Goal: Entertainment & Leisure: Consume media (video, audio)

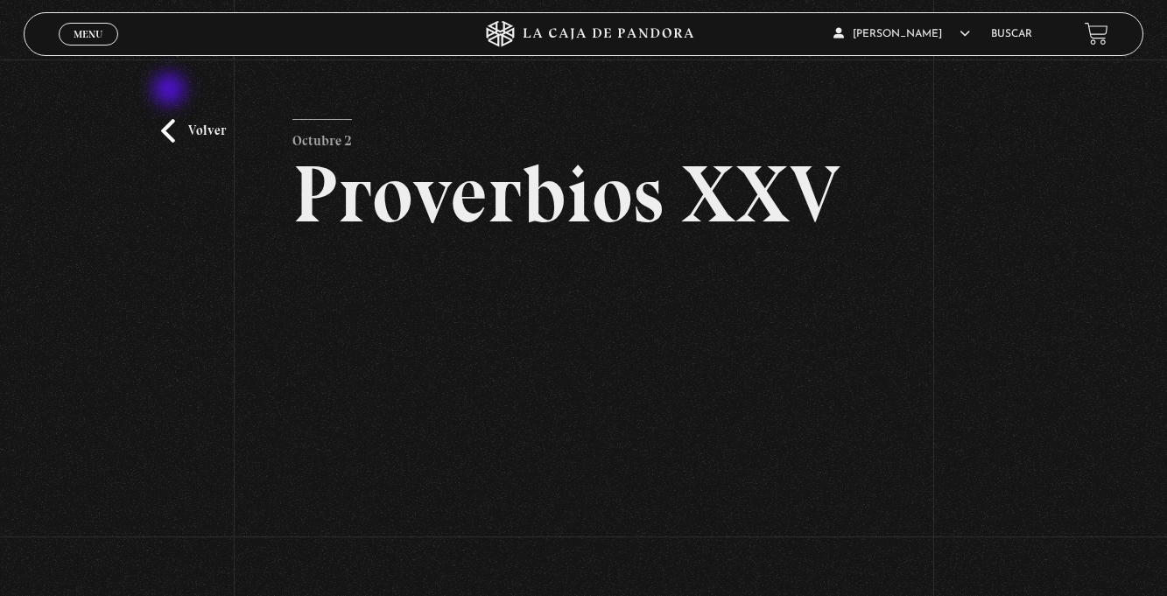
scroll to position [110, 0]
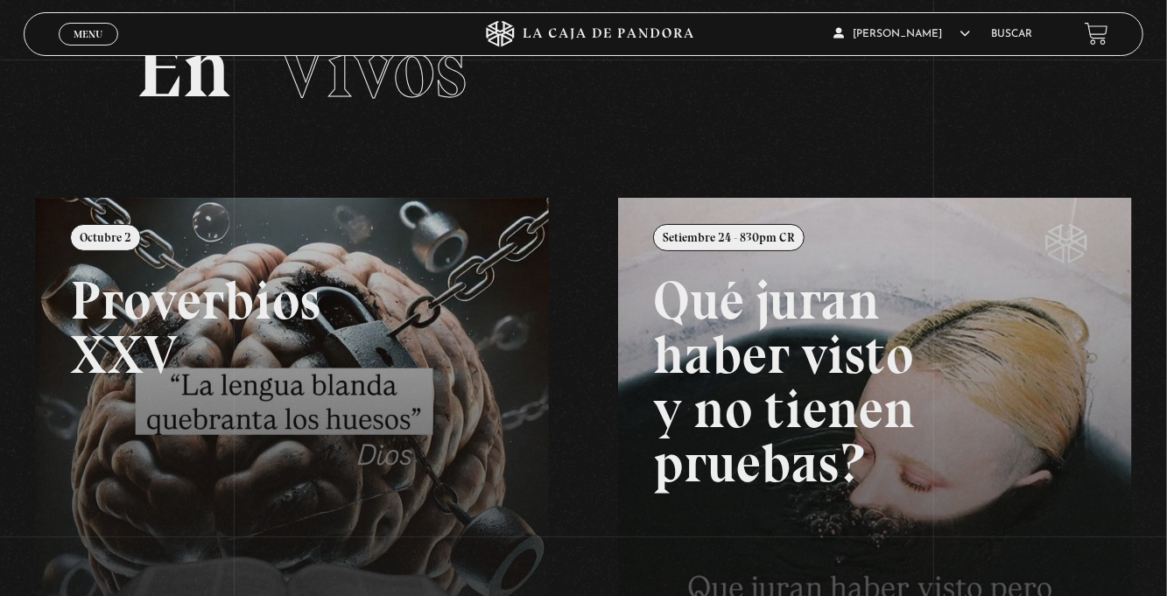
scroll to position [116, 0]
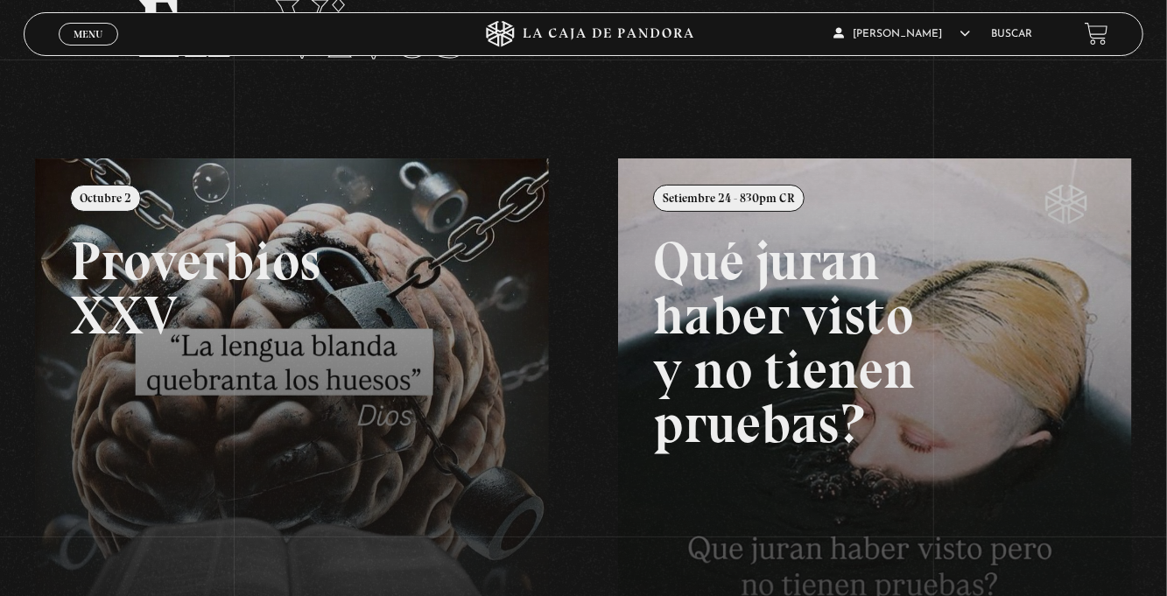
click at [81, 47] on div "Menu Cerrar" at bounding box center [234, 34] width 350 height 42
click at [72, 44] on link "Menu Cerrar" at bounding box center [89, 34] width 60 height 23
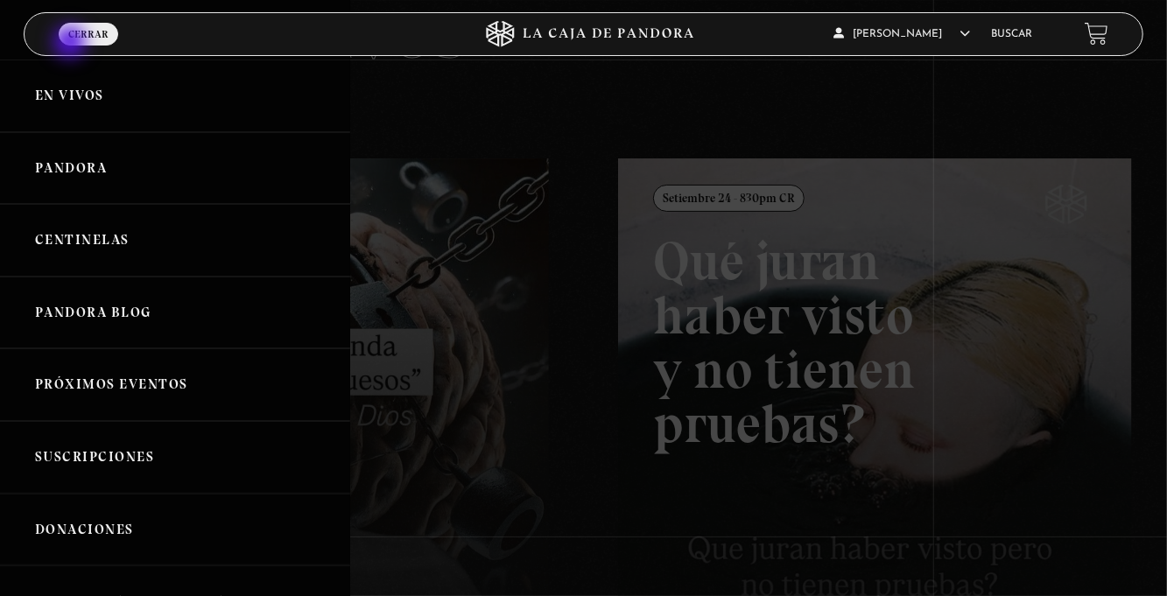
click at [215, 264] on link "Centinelas" at bounding box center [175, 240] width 350 height 73
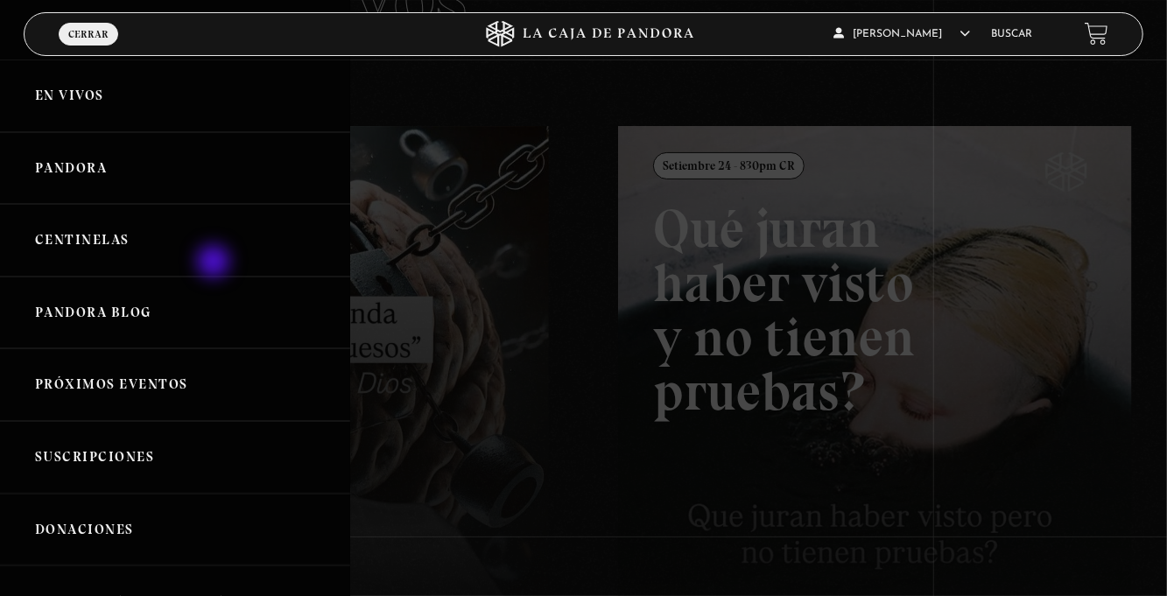
scroll to position [172, 0]
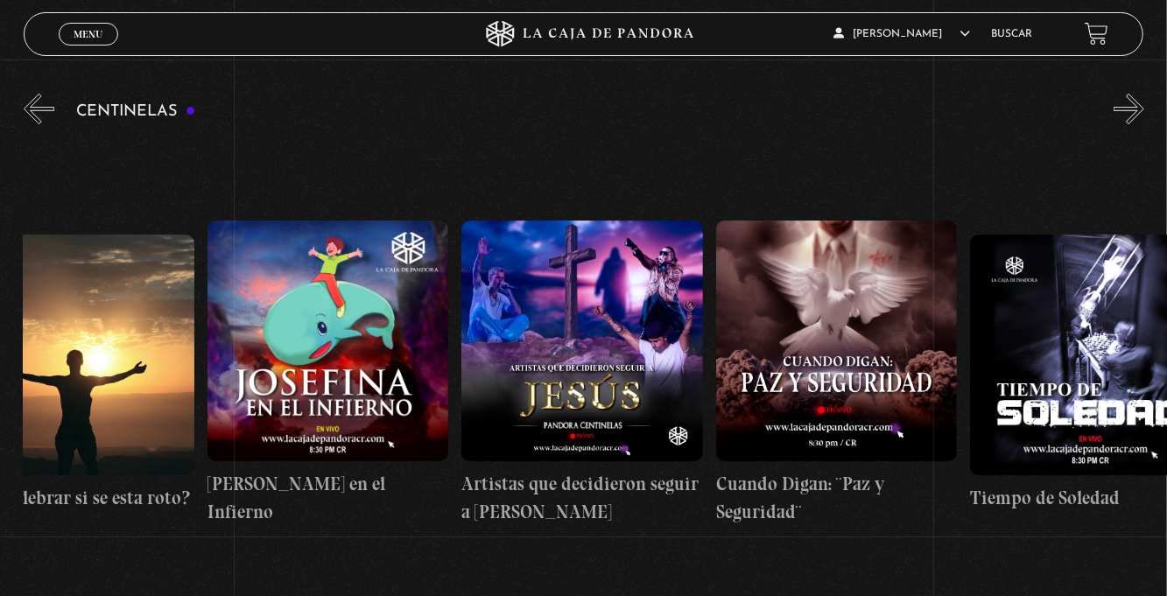
scroll to position [0, 6940]
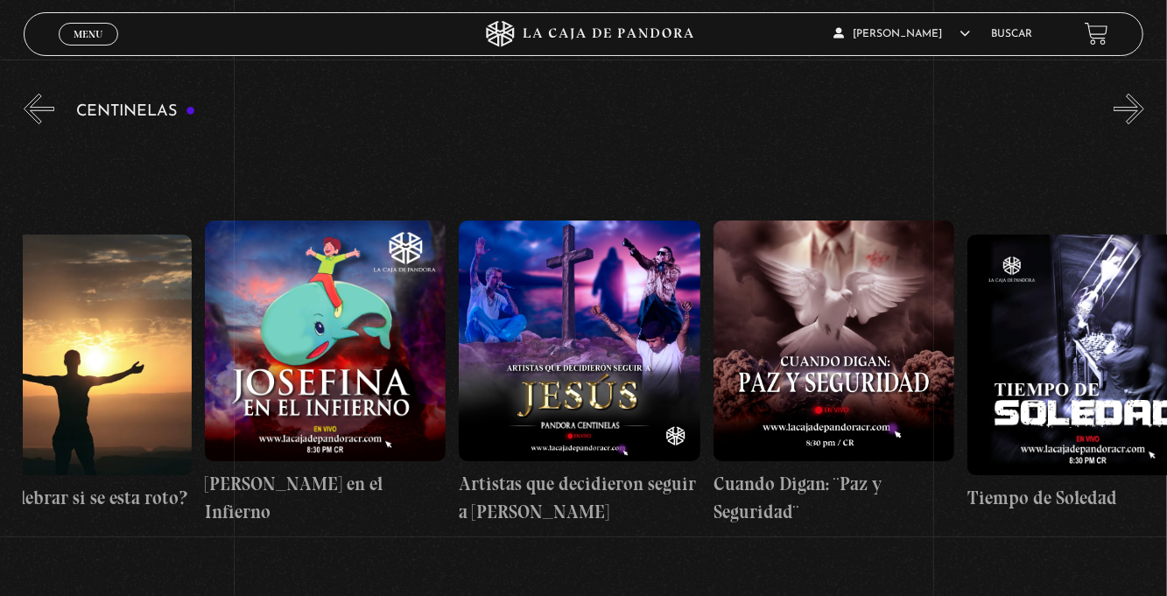
click at [888, 392] on figure at bounding box center [834, 341] width 241 height 241
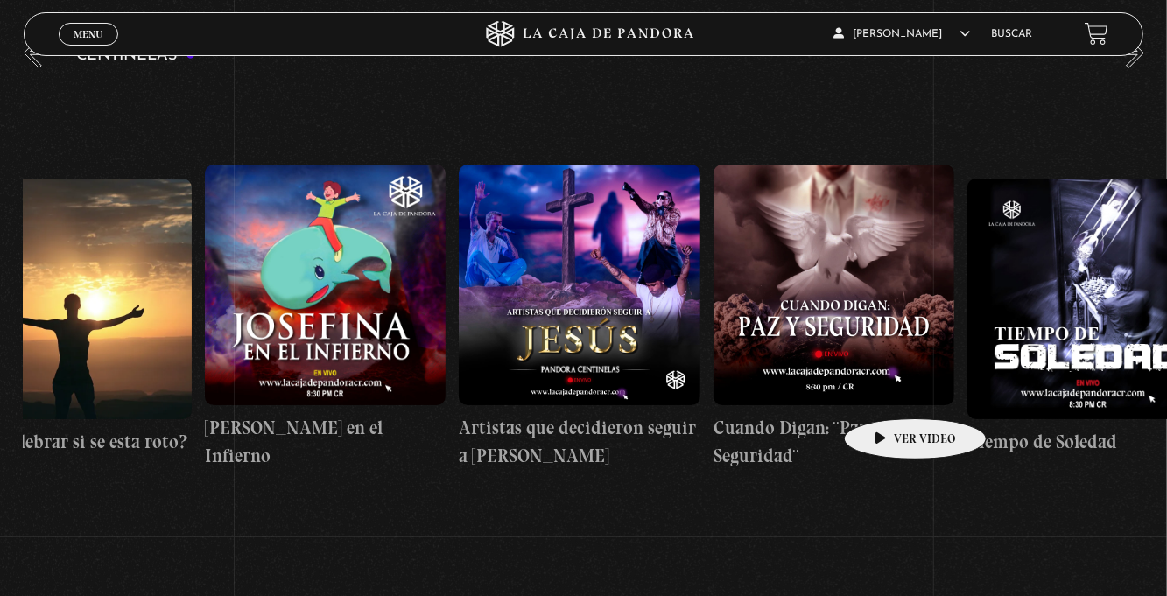
scroll to position [0, 7141]
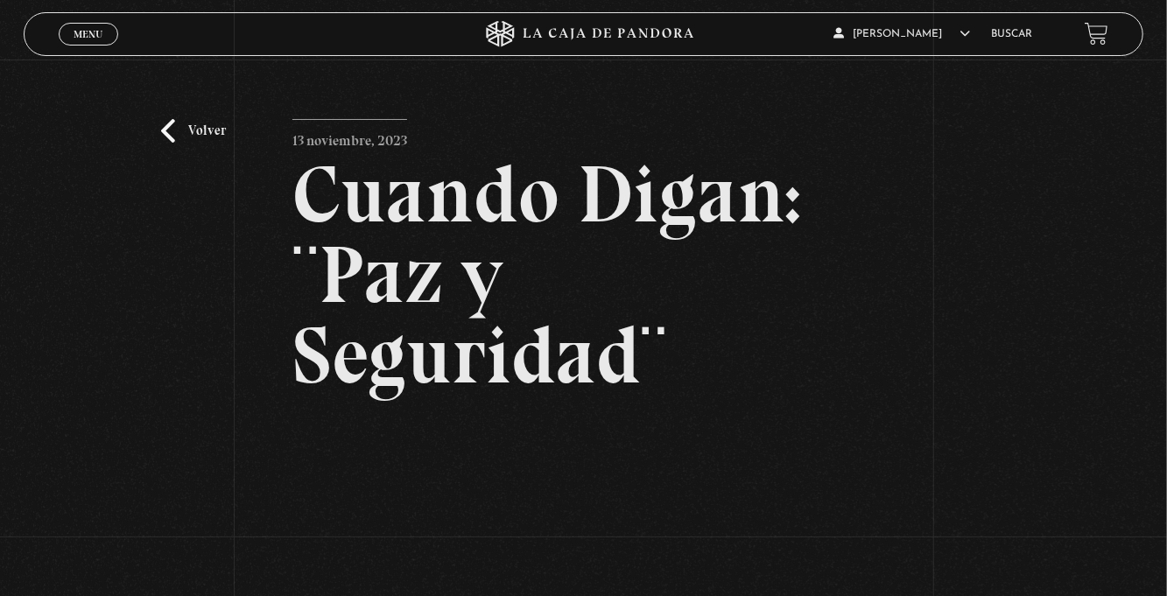
click at [88, 51] on div "Menu Cerrar" at bounding box center [234, 34] width 350 height 42
click at [81, 33] on span "Menu" at bounding box center [88, 34] width 29 height 11
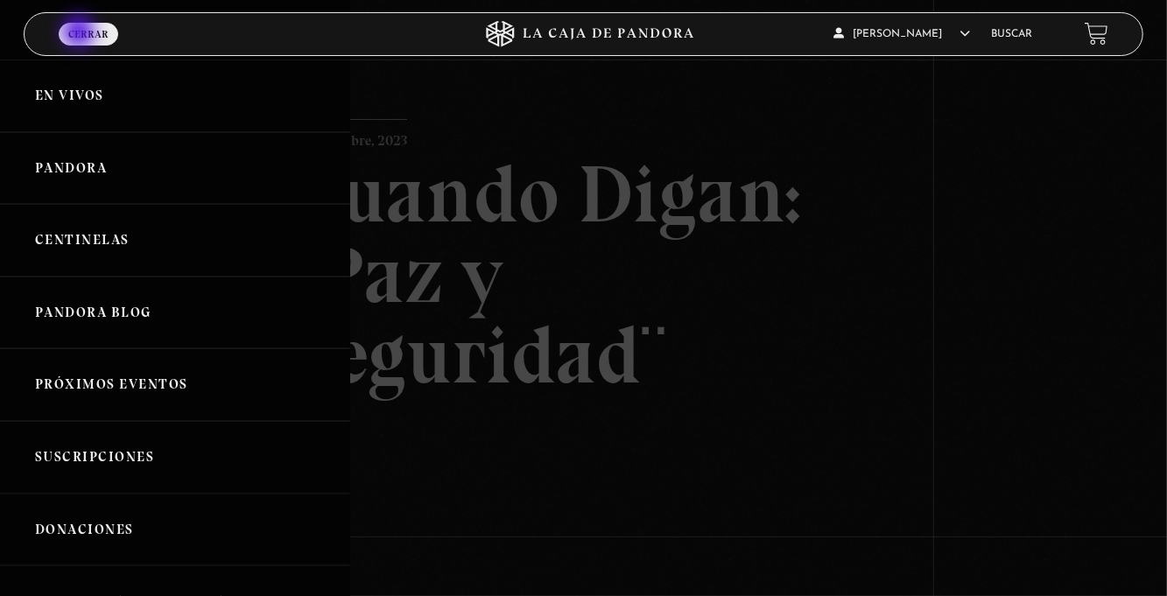
click at [138, 168] on link "Pandora" at bounding box center [175, 168] width 350 height 73
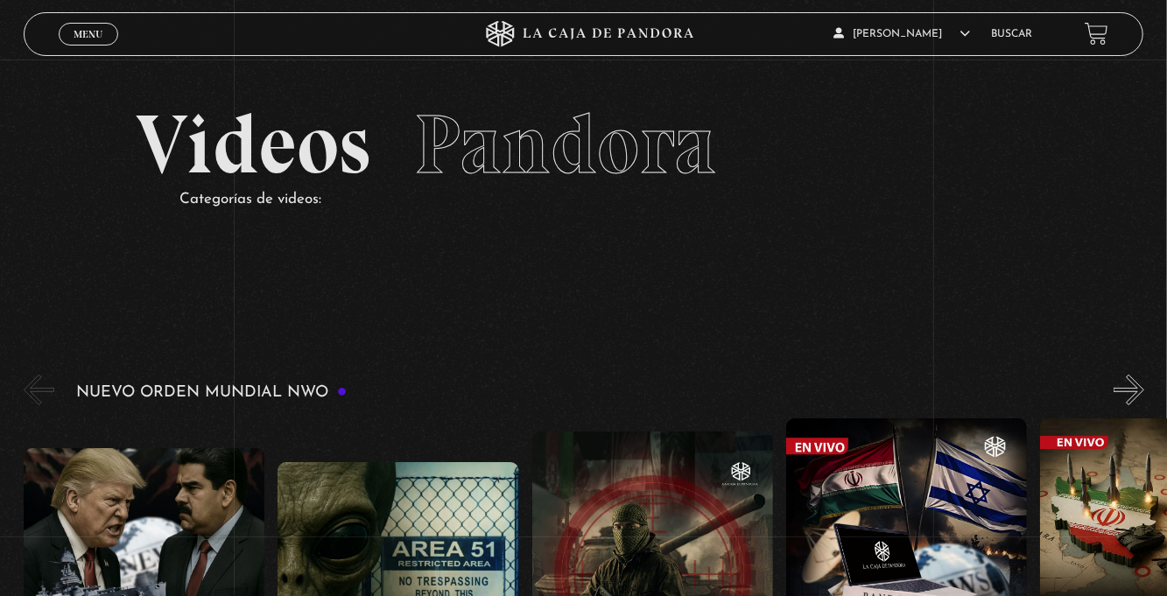
click at [96, 35] on span "Menu" at bounding box center [88, 34] width 29 height 11
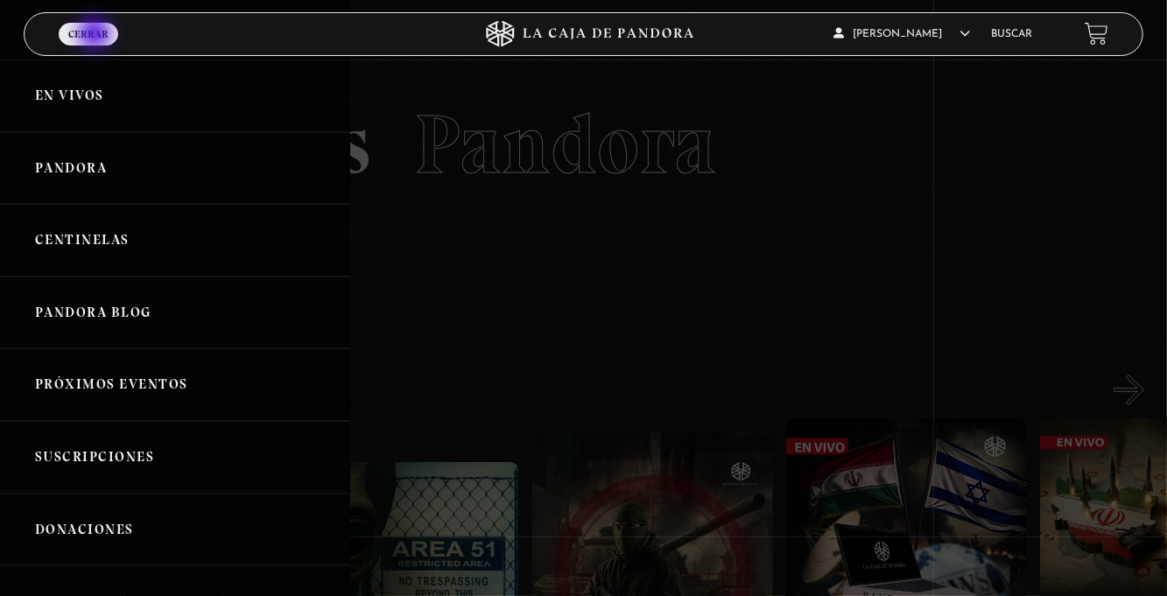
click at [109, 238] on link "Centinelas" at bounding box center [175, 240] width 350 height 73
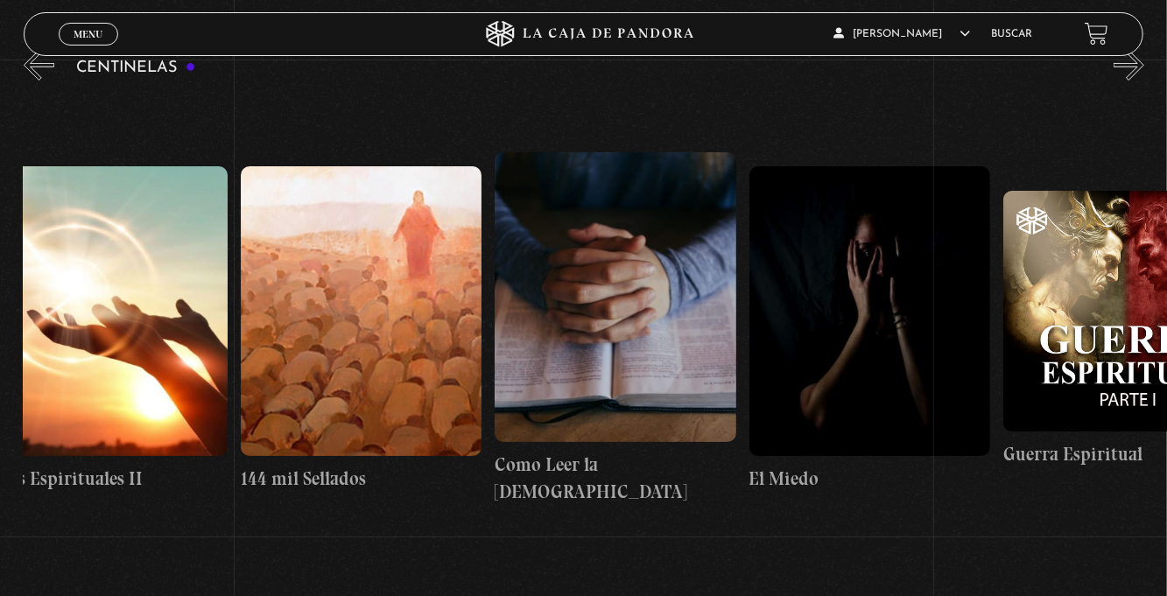
scroll to position [0, 24203]
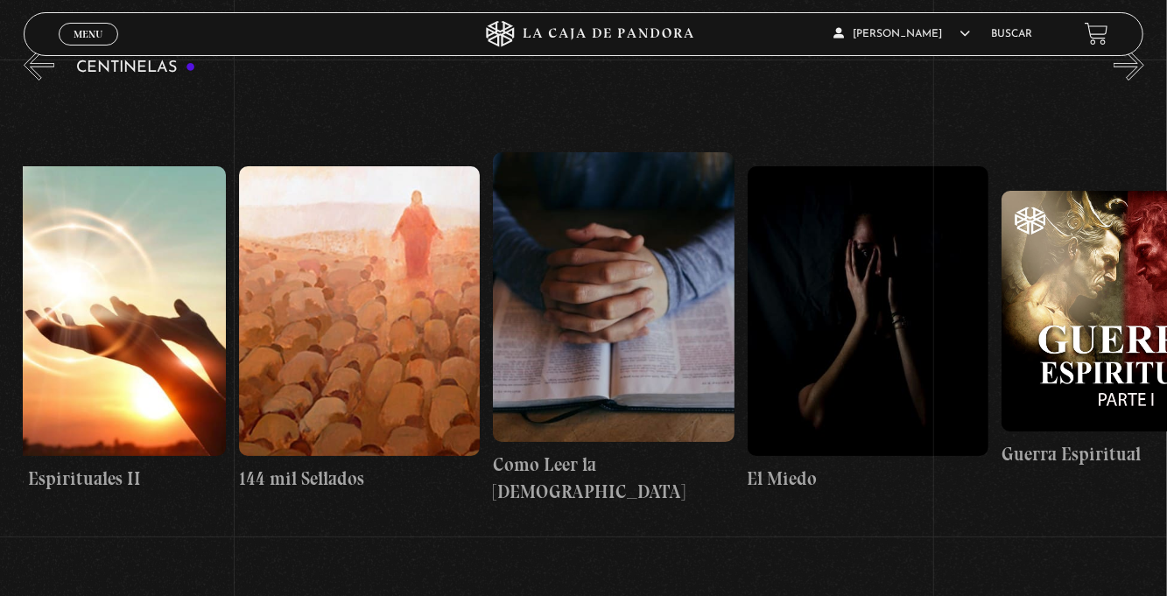
click at [613, 370] on figure at bounding box center [613, 297] width 241 height 290
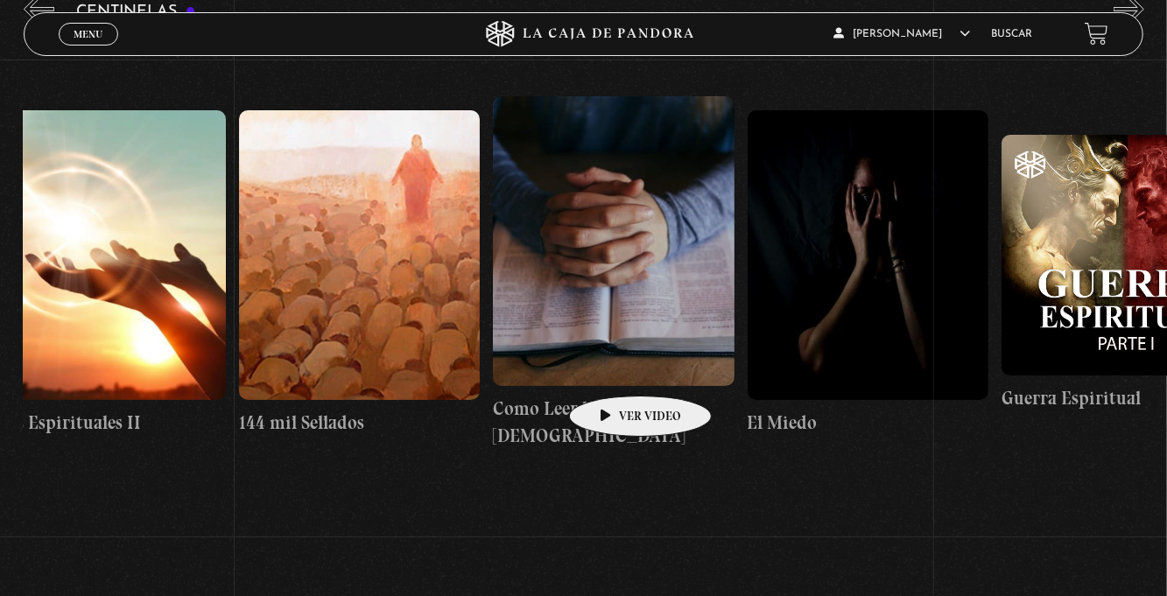
scroll to position [0, 24164]
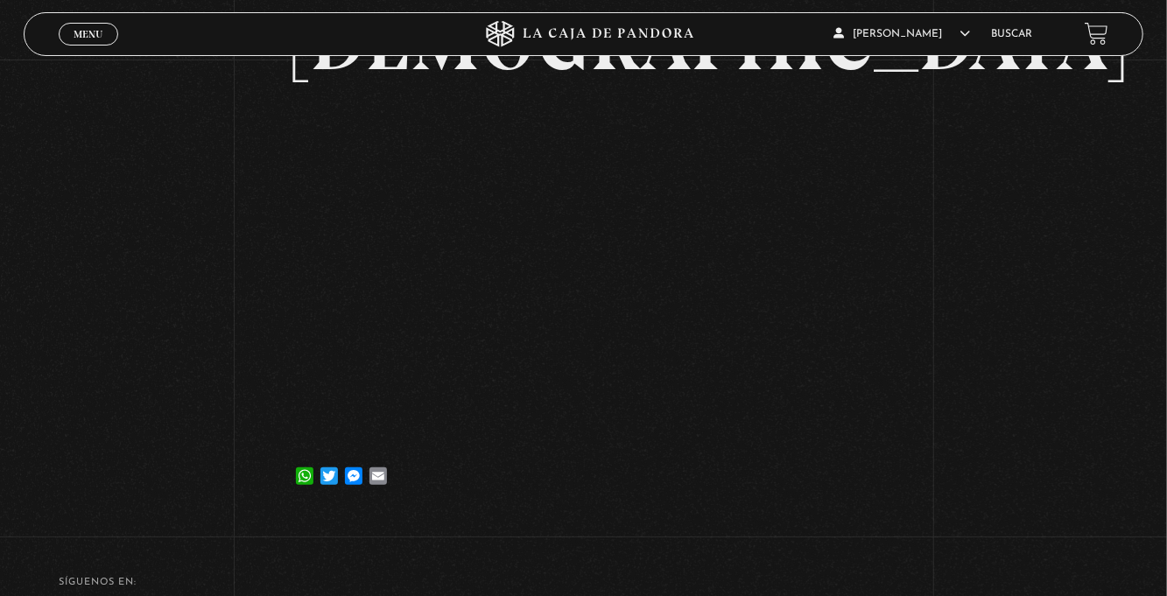
scroll to position [233, 0]
